Goal: Find specific fact: Find specific fact

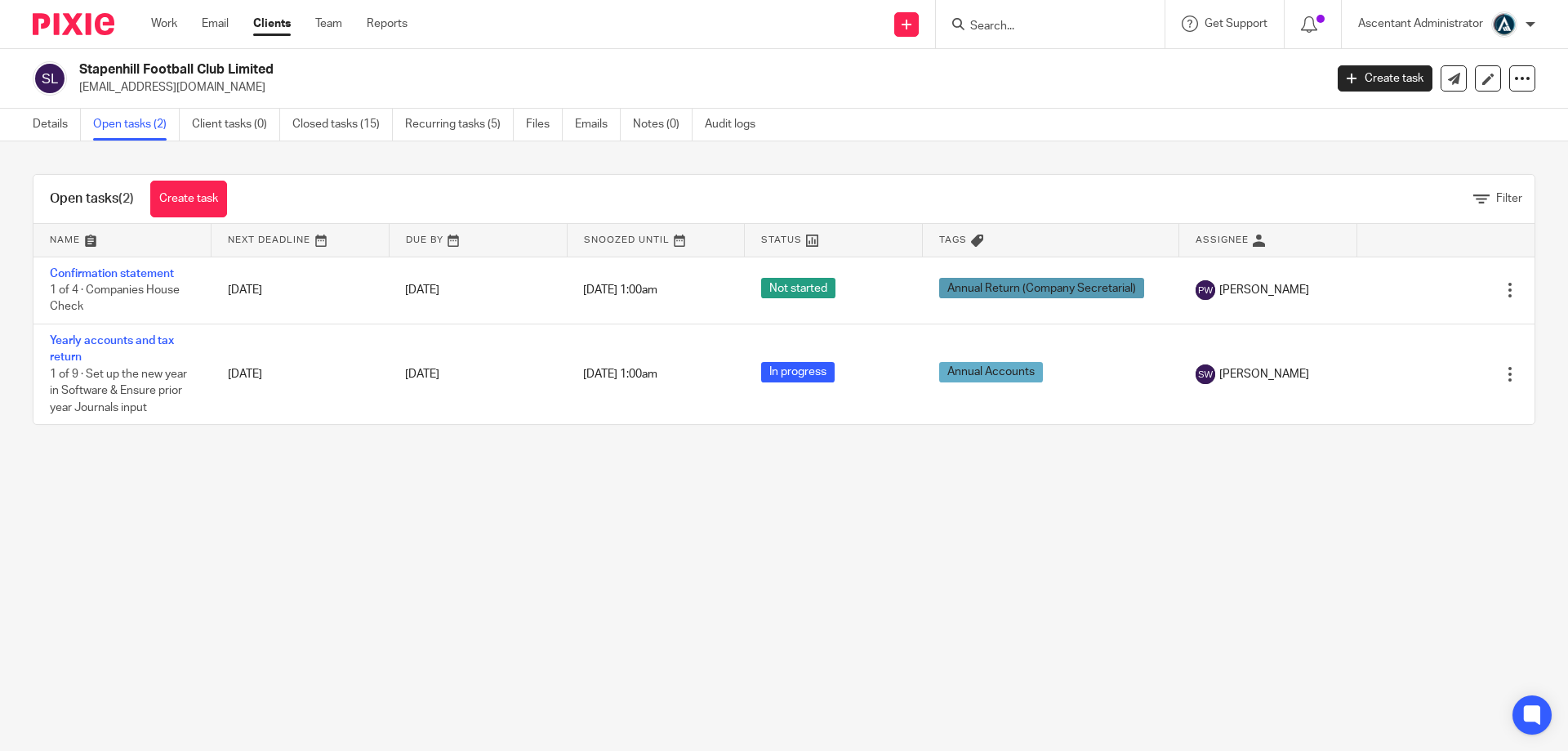
click at [986, 25] on input "Search" at bounding box center [1042, 26] width 147 height 15
type input "white light"
click at [1035, 82] on link at bounding box center [1103, 70] width 276 height 38
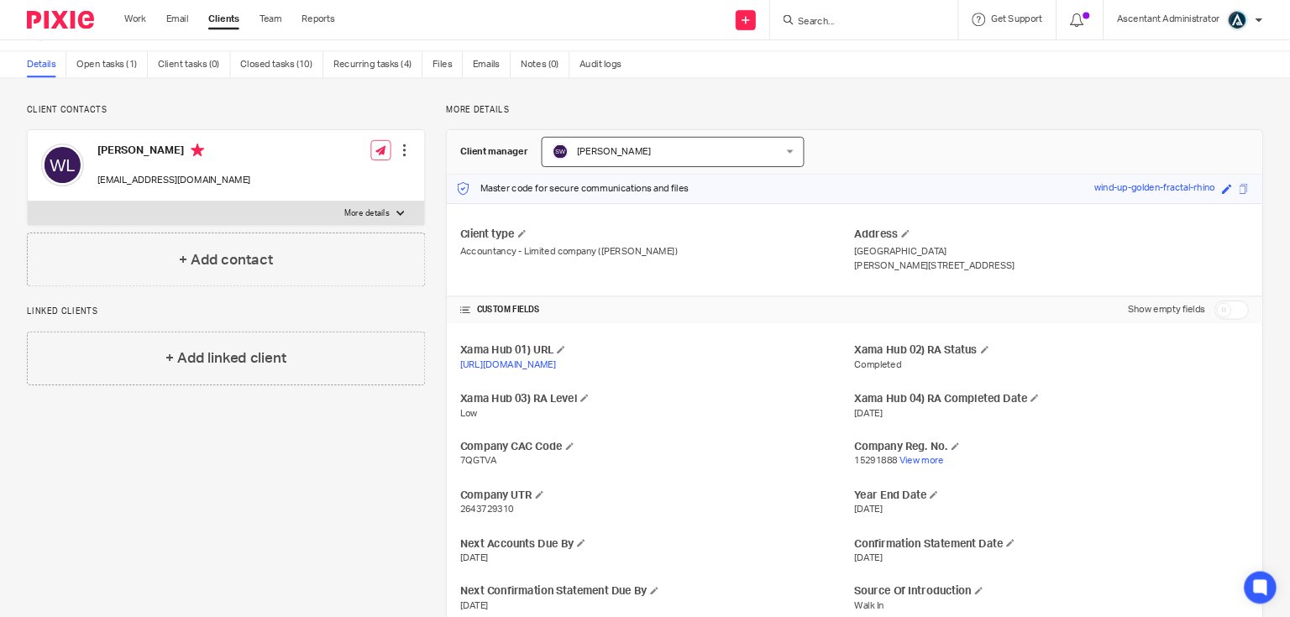
scroll to position [118, 0]
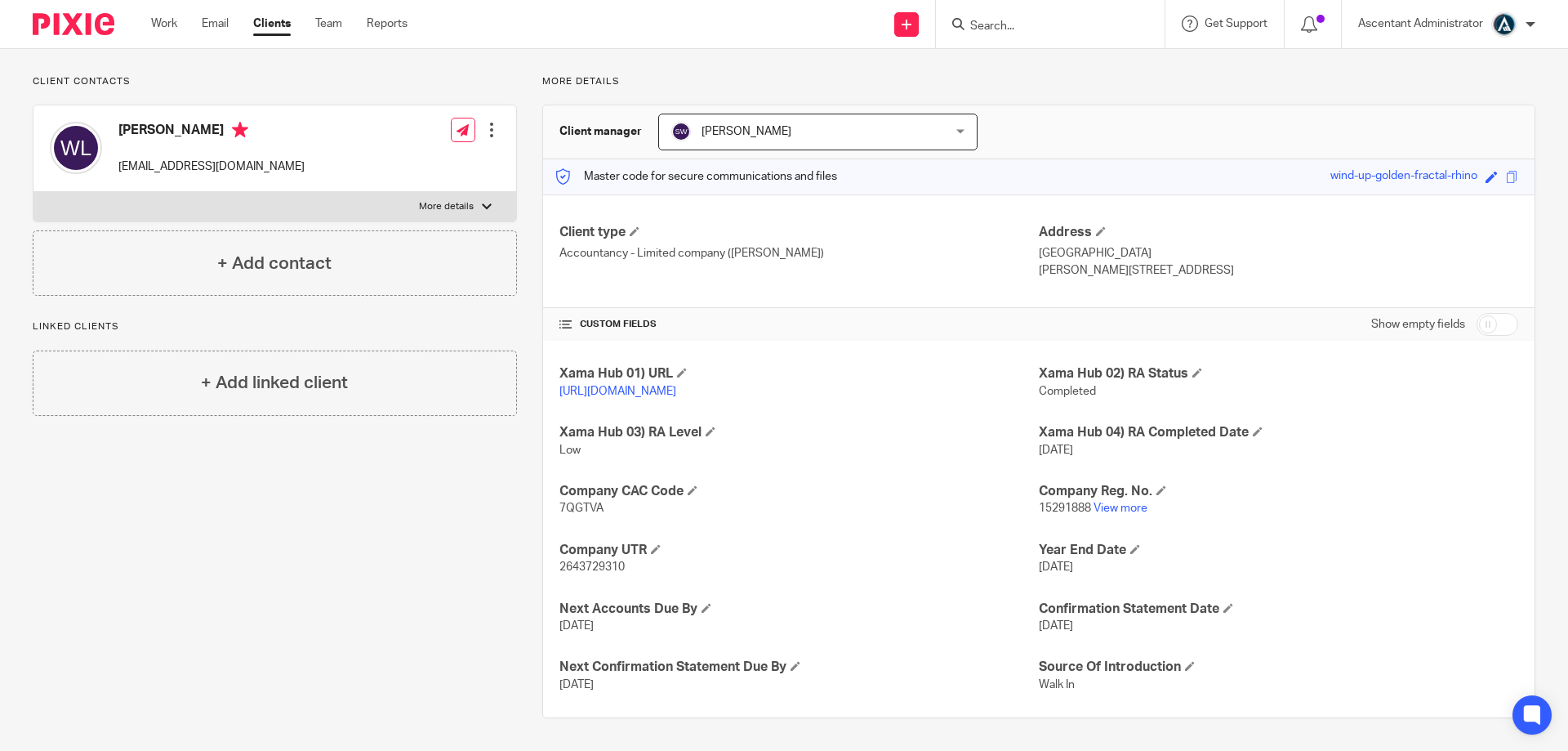
click at [592, 568] on span "2643729310" at bounding box center [591, 567] width 65 height 12
click at [746, 554] on h4 "Company UTR" at bounding box center [799, 551] width 480 height 18
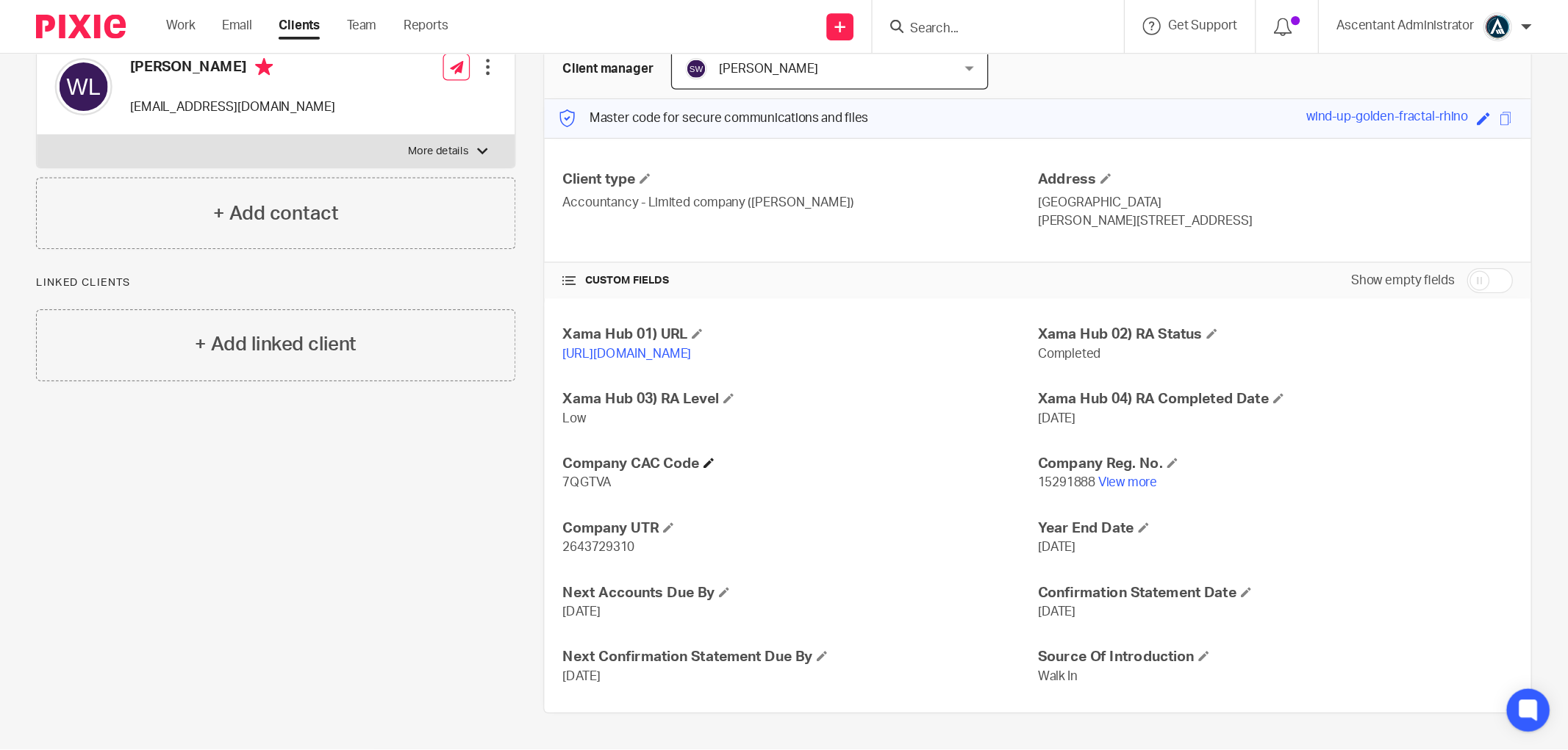
scroll to position [15, 0]
